Goal: Ask a question

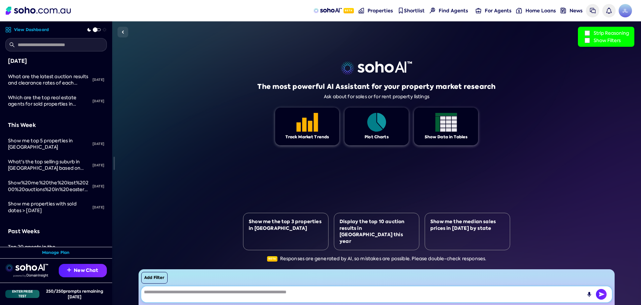
click at [409, 295] on textarea at bounding box center [376, 294] width 471 height 16
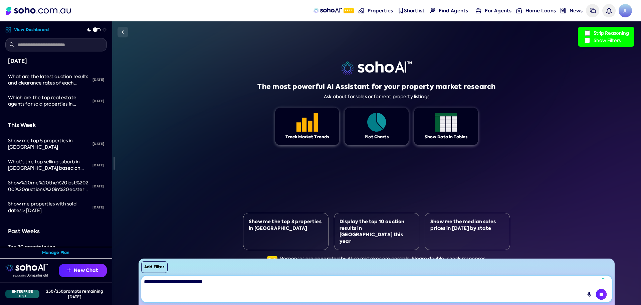
type textarea "**********"
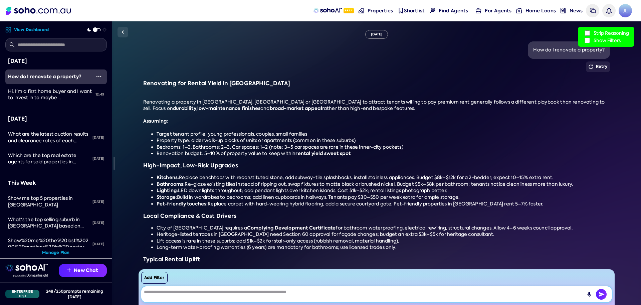
scroll to position [5, 0]
click at [553, 126] on div "Renovating for Rental Yield in [GEOGRAPHIC_DATA] Renovating a property in [GEOG…" at bounding box center [376, 210] width 467 height 263
click at [586, 124] on div "Renovating for Rental Yield in [GEOGRAPHIC_DATA] Renovating a property in [GEOG…" at bounding box center [376, 210] width 467 height 263
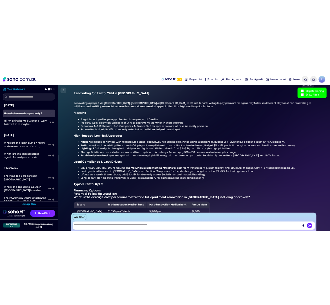
scroll to position [0, 0]
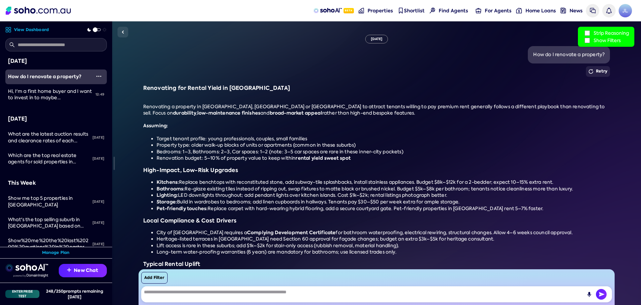
click at [543, 55] on div "How do I renovate a property?" at bounding box center [568, 54] width 71 height 7
click at [513, 86] on h3 "Renovating for Rental Yield in [GEOGRAPHIC_DATA]" at bounding box center [376, 88] width 467 height 7
